Goal: Information Seeking & Learning: Learn about a topic

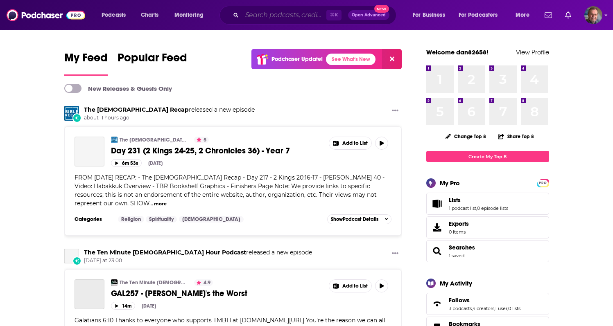
click at [265, 12] on input "Search podcasts, credits, & more..." at bounding box center [284, 15] width 84 height 13
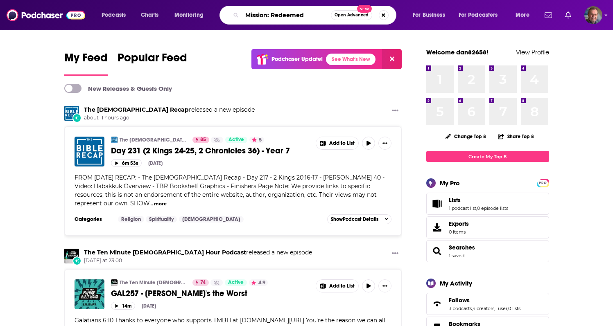
type input "Mission: Redeemed"
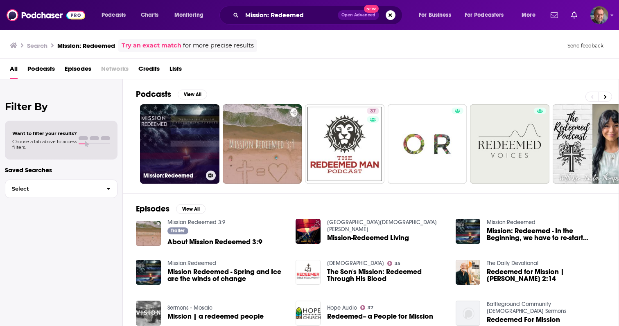
click at [187, 138] on link "Mission:Redeemed" at bounding box center [179, 143] width 79 height 79
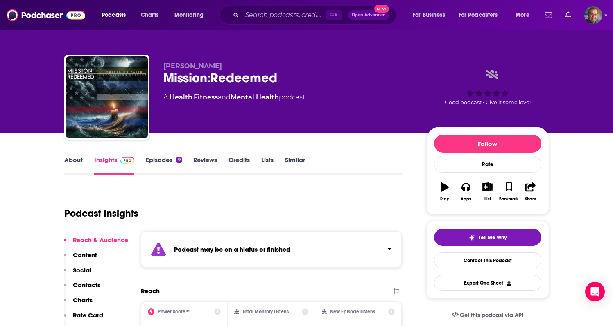
click at [191, 67] on span "[PERSON_NAME]" at bounding box center [192, 66] width 59 height 8
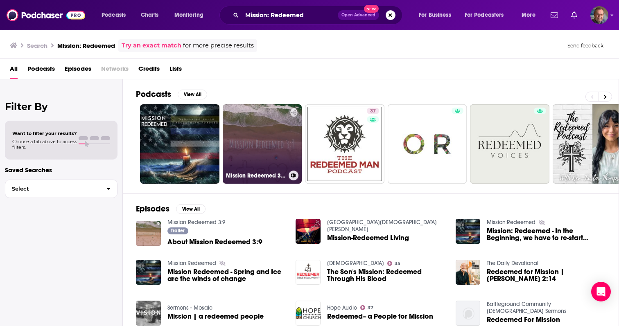
click at [267, 143] on link "Mission Redeemed 3:9" at bounding box center [262, 143] width 79 height 79
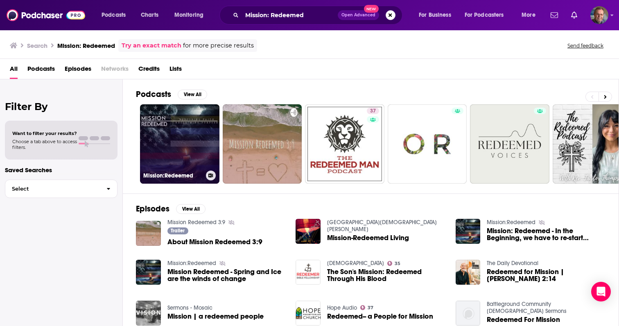
click at [175, 138] on link "Mission:Redeemed" at bounding box center [179, 143] width 79 height 79
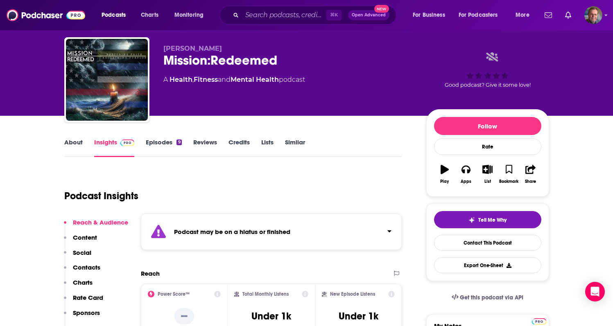
scroll to position [16, 0]
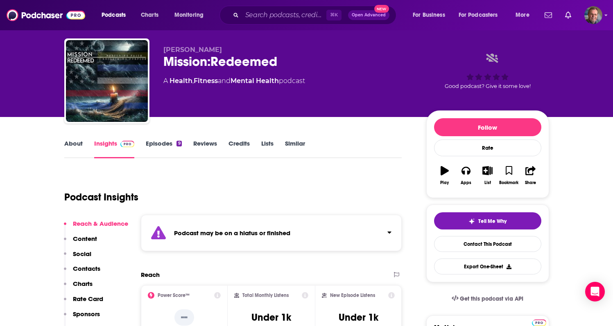
click at [170, 146] on link "Episodes 9" at bounding box center [164, 149] width 36 height 19
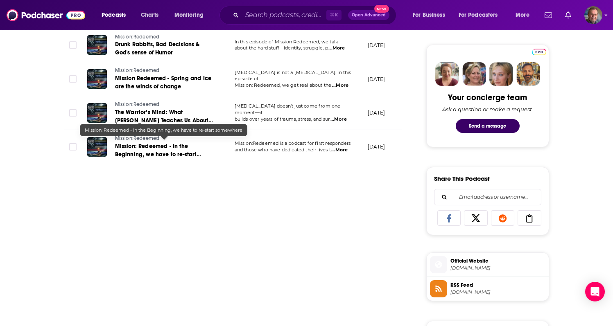
scroll to position [393, 0]
